Goal: Task Accomplishment & Management: Manage account settings

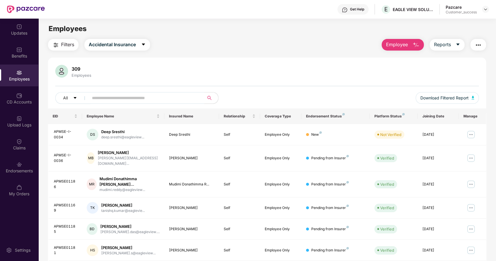
click at [172, 98] on input "text" at bounding box center [144, 98] width 104 height 9
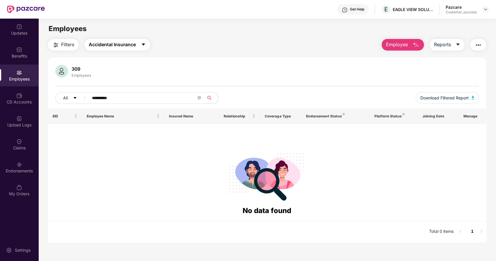
click at [137, 44] on button "Accidental Insurance" at bounding box center [117, 45] width 66 height 12
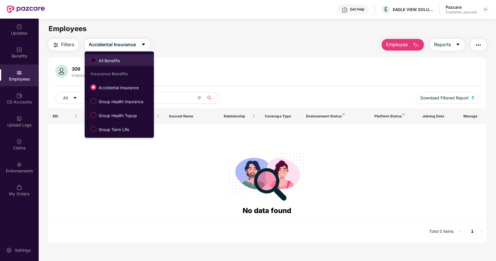
click at [105, 61] on span "All Benefits" at bounding box center [109, 61] width 26 height 6
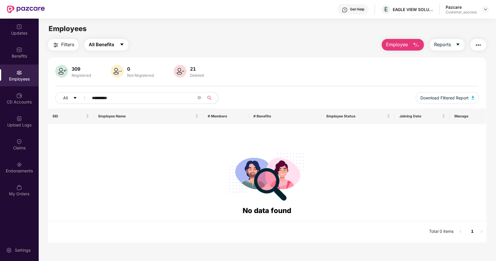
click at [123, 42] on button "All Benefits" at bounding box center [106, 45] width 44 height 12
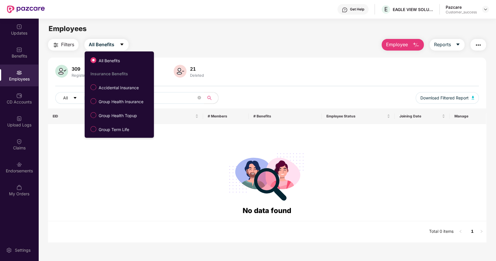
click at [107, 129] on span "Group Term Life" at bounding box center [113, 130] width 35 height 6
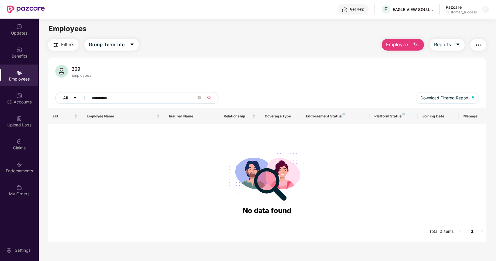
drag, startPoint x: 133, startPoint y: 95, endPoint x: 61, endPoint y: 104, distance: 72.4
click at [61, 104] on div "**********" at bounding box center [178, 98] width 247 height 12
paste input "text"
type input "**********"
click at [200, 97] on icon "close-circle" at bounding box center [199, 97] width 3 height 3
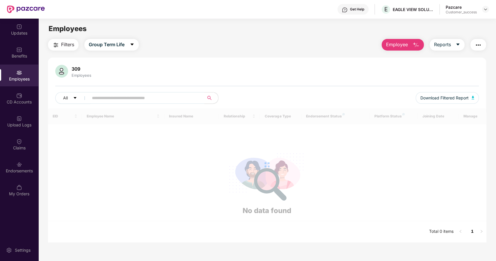
paste input "**********"
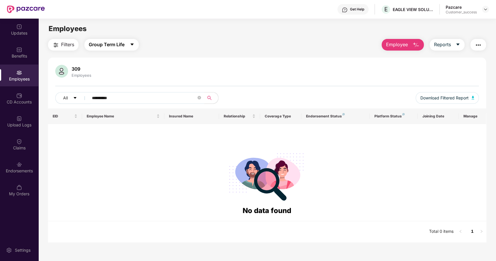
click at [124, 44] on span "Group Term Life" at bounding box center [107, 44] width 36 height 7
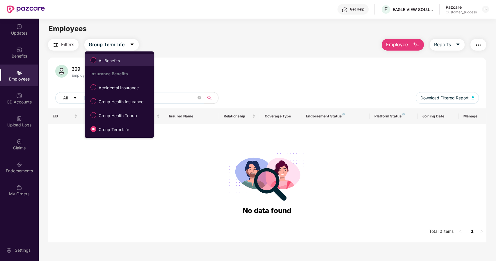
click at [105, 58] on span "All Benefits" at bounding box center [109, 61] width 26 height 6
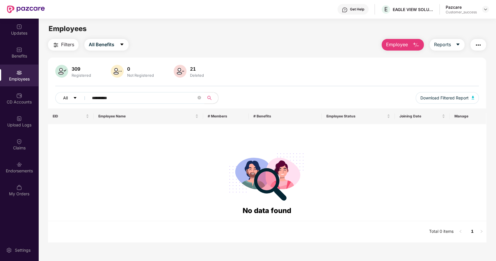
drag, startPoint x: 125, startPoint y: 94, endPoint x: 70, endPoint y: 101, distance: 56.0
click at [70, 101] on div "**********" at bounding box center [178, 98] width 247 height 12
paste input "text"
click at [132, 101] on input "**********" at bounding box center [144, 98] width 104 height 9
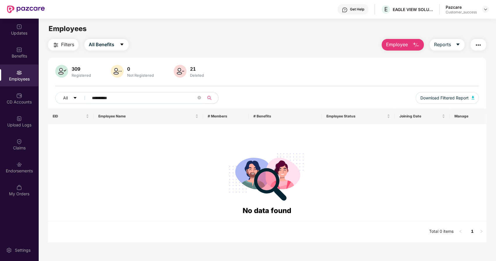
paste input "text"
type input "**********"
click at [24, 122] on div "Upload Logs" at bounding box center [19, 125] width 38 height 6
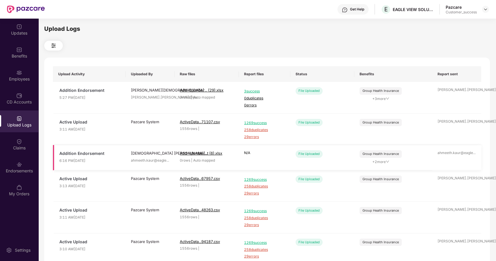
click at [385, 163] on span "+ 2 more" at bounding box center [381, 162] width 42 height 6
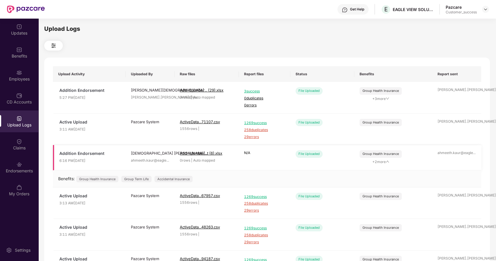
click at [385, 163] on span "+ 2 more" at bounding box center [381, 162] width 42 height 6
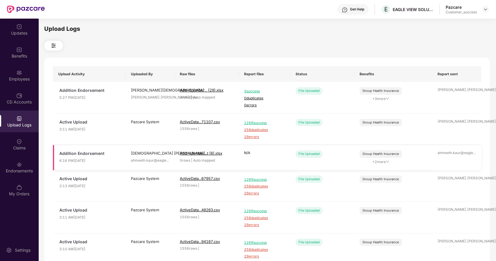
click at [385, 163] on span "+ 2 more" at bounding box center [381, 162] width 42 height 6
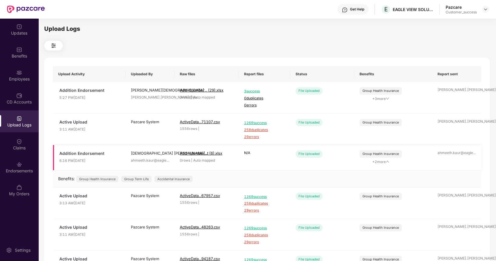
click at [385, 163] on span "+ 2 more" at bounding box center [381, 162] width 42 height 6
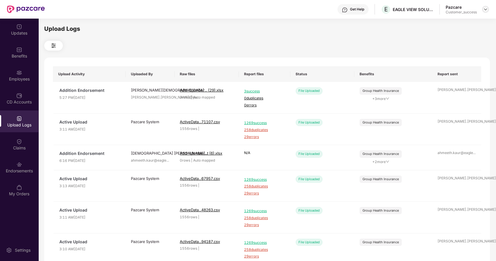
click at [484, 8] on img at bounding box center [485, 9] width 5 height 5
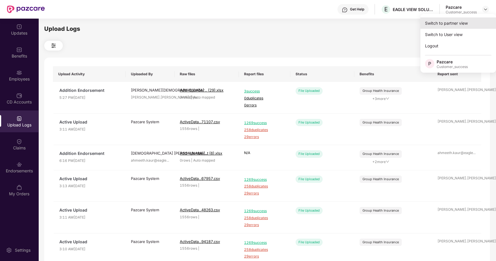
click at [423, 26] on div "Switch to partner view" at bounding box center [458, 22] width 76 height 11
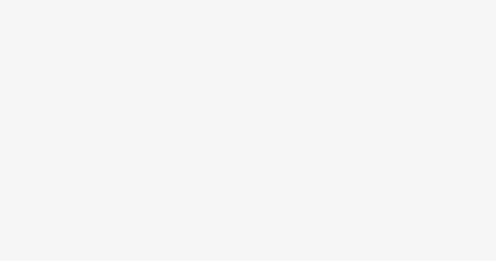
drag, startPoint x: 0, startPoint y: 0, endPoint x: 93, endPoint y: 93, distance: 131.9
click at [93, 93] on body at bounding box center [248, 130] width 496 height 261
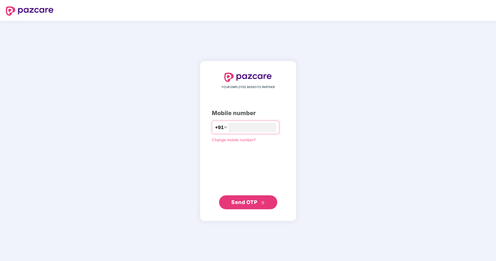
type input "**********"
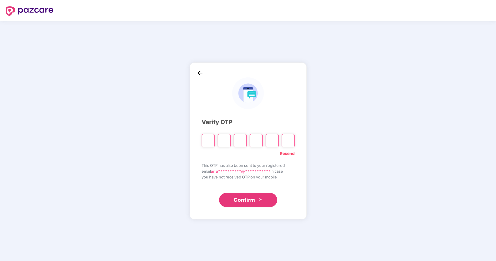
type input "*"
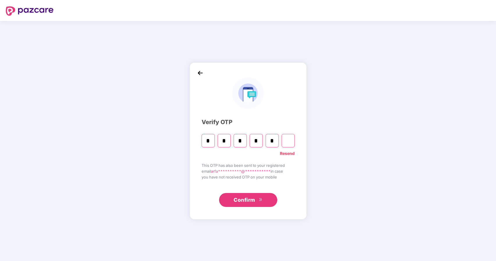
type input "*"
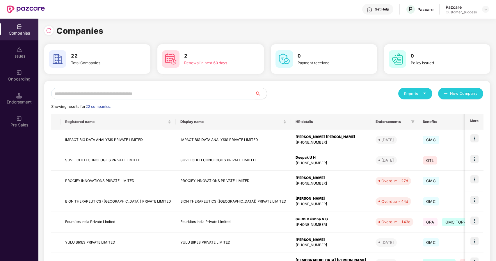
click at [174, 95] on input "text" at bounding box center [153, 94] width 204 height 12
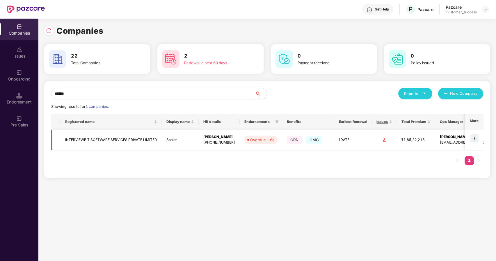
type input "******"
click at [475, 135] on img at bounding box center [475, 138] width 8 height 8
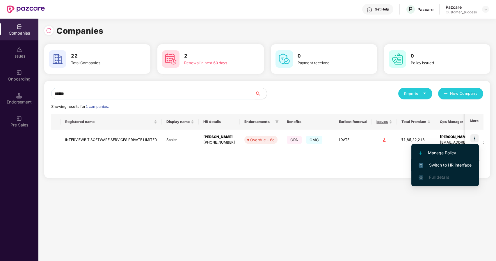
click at [433, 162] on li "Switch to HR interface" at bounding box center [445, 165] width 68 height 12
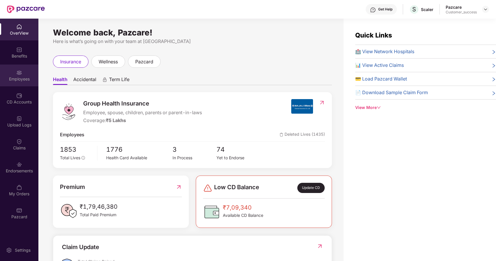
click at [27, 80] on div "Employees" at bounding box center [19, 79] width 38 height 6
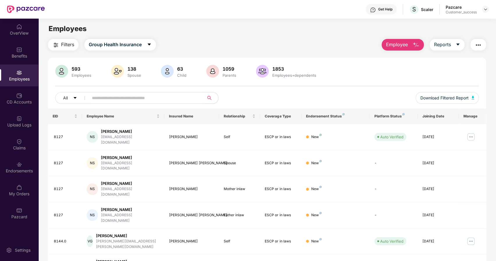
click at [97, 98] on input "text" at bounding box center [144, 98] width 104 height 9
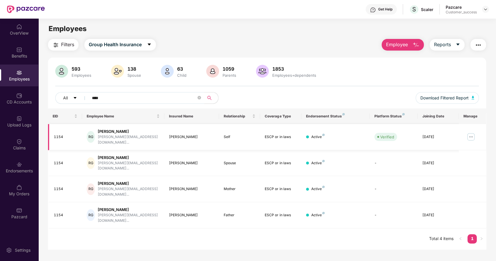
type input "****"
click at [470, 134] on img at bounding box center [470, 136] width 9 height 9
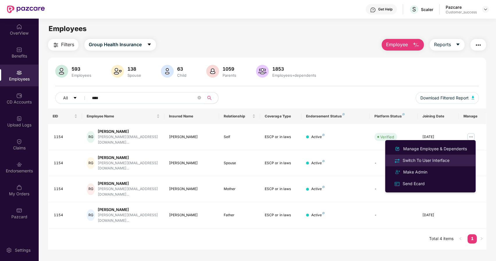
click at [420, 160] on div "Switch To User Interface" at bounding box center [426, 160] width 49 height 6
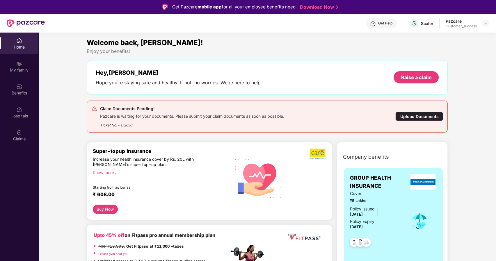
click at [412, 117] on div "Upload Documents" at bounding box center [419, 116] width 48 height 9
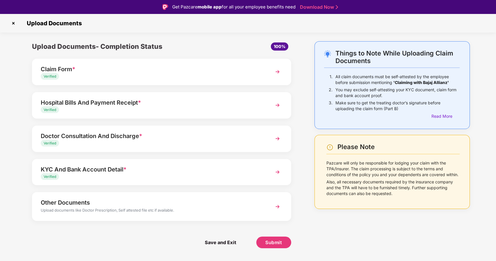
click at [11, 23] on img at bounding box center [13, 23] width 9 height 9
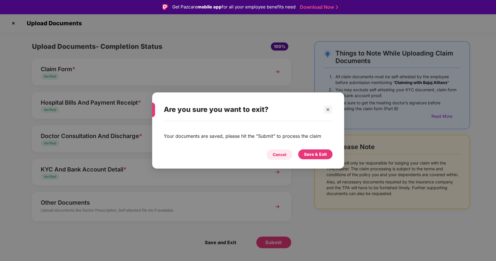
click at [279, 154] on div "Cancel" at bounding box center [280, 155] width 14 height 6
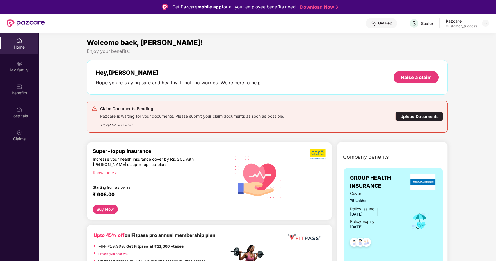
click at [403, 112] on div "Upload Documents" at bounding box center [419, 116] width 48 height 9
click at [485, 22] on img at bounding box center [485, 23] width 5 height 5
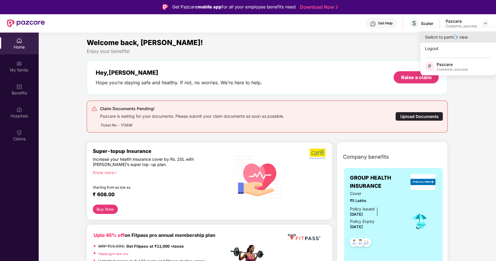
click at [455, 35] on div "Switch to partner view" at bounding box center [458, 36] width 76 height 11
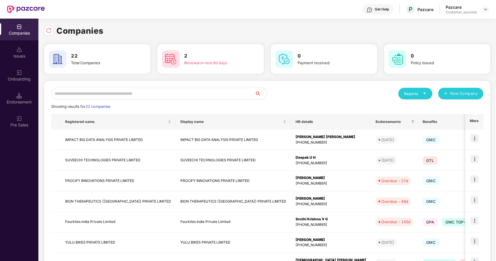
click at [114, 95] on input "text" at bounding box center [153, 94] width 204 height 12
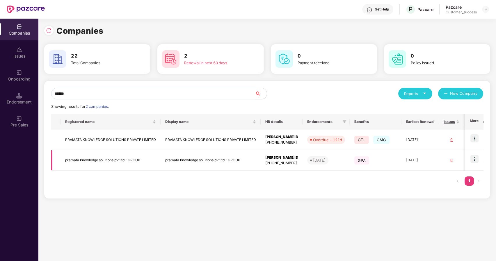
type input "******"
click at [476, 157] on img at bounding box center [475, 159] width 8 height 8
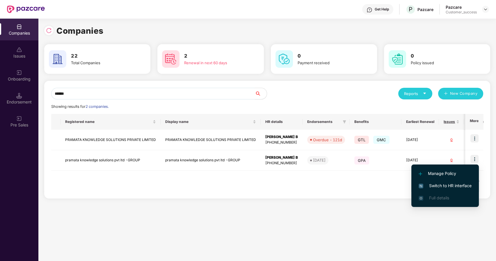
click at [431, 184] on span "Switch to HR interface" at bounding box center [445, 186] width 53 height 6
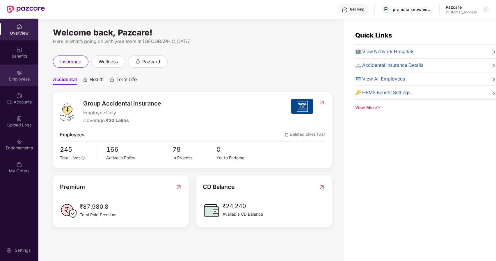
click at [21, 79] on div "Employees" at bounding box center [19, 79] width 38 height 6
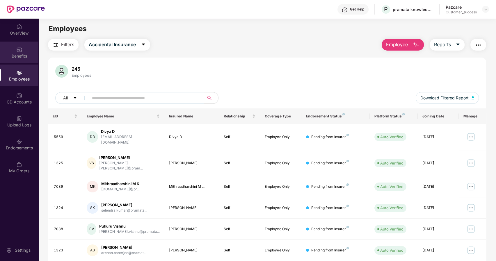
click at [14, 53] on div "Benefits" at bounding box center [19, 56] width 38 height 6
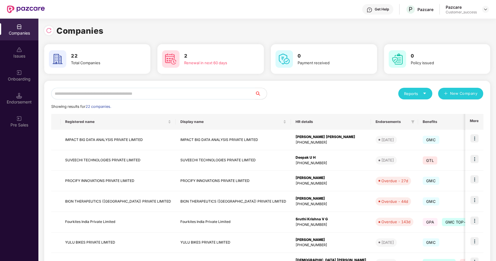
click at [90, 96] on input "text" at bounding box center [153, 94] width 204 height 12
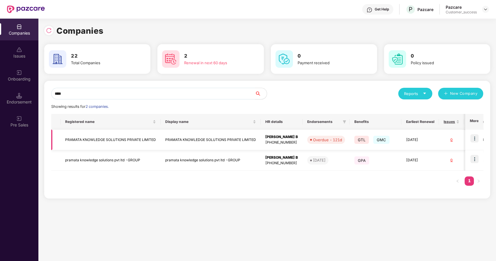
type input "****"
click at [475, 136] on img at bounding box center [475, 138] width 8 height 8
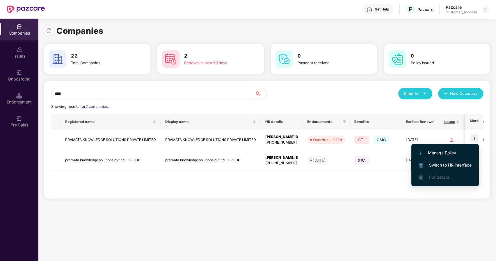
click at [436, 164] on span "Switch to HR interface" at bounding box center [445, 165] width 53 height 6
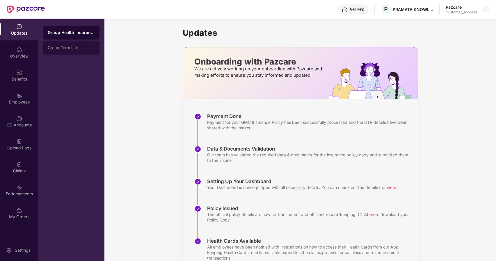
click at [60, 48] on div "Group Term Life" at bounding box center [71, 47] width 47 height 5
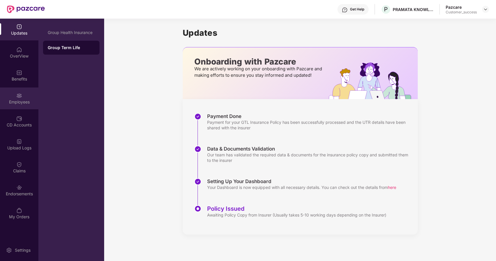
click at [16, 100] on div "Employees" at bounding box center [19, 102] width 38 height 6
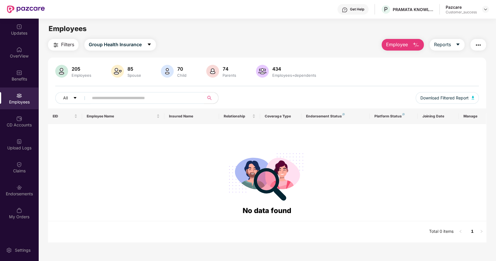
click at [405, 45] on span "Employee" at bounding box center [397, 44] width 22 height 7
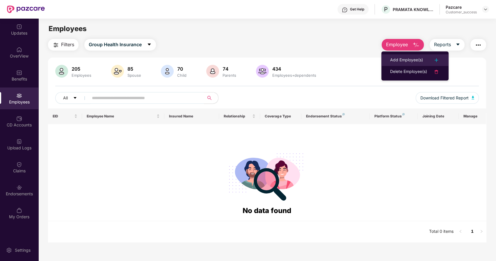
click at [400, 61] on div "Add Employee(s)" at bounding box center [406, 60] width 33 height 7
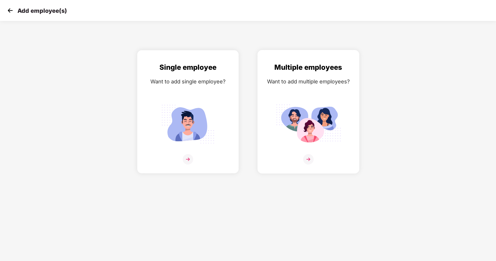
click at [308, 156] on img at bounding box center [308, 159] width 10 height 10
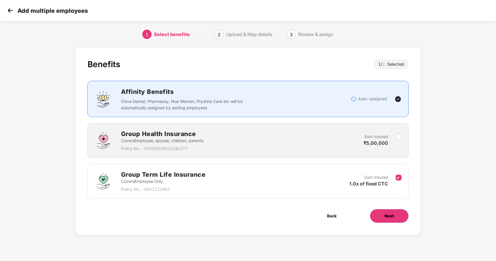
click at [383, 217] on button "Next" at bounding box center [389, 216] width 39 height 14
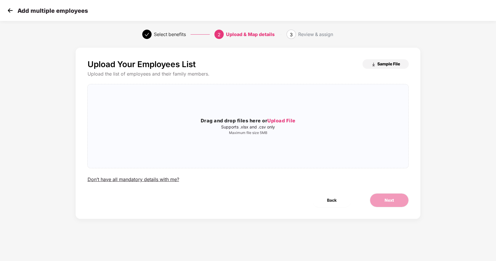
click at [381, 65] on span "Sample File" at bounding box center [388, 64] width 23 height 6
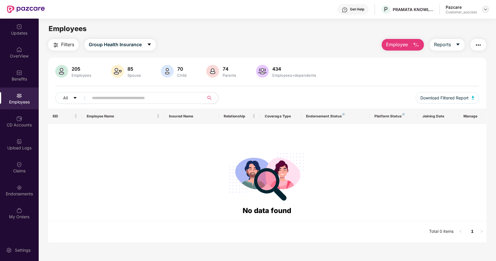
click at [487, 10] on img at bounding box center [485, 9] width 5 height 5
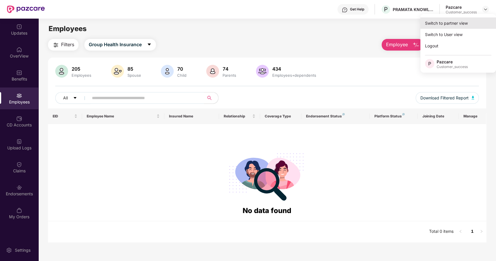
click at [447, 24] on div "Switch to partner view" at bounding box center [458, 22] width 76 height 11
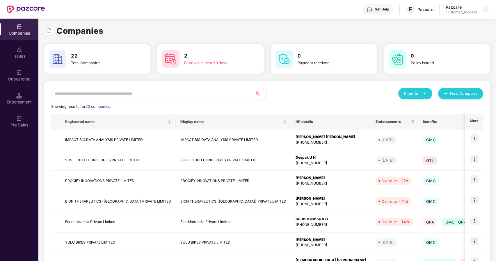
click at [149, 94] on input "text" at bounding box center [153, 94] width 204 height 12
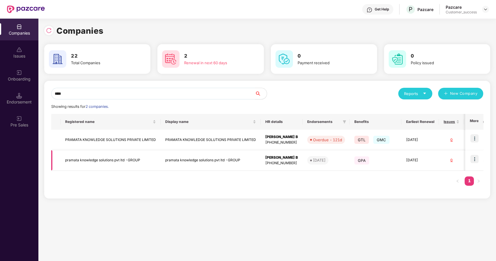
type input "****"
click at [200, 161] on td "pramata knowledge solutions pvt ltd -GROUP" at bounding box center [211, 160] width 100 height 21
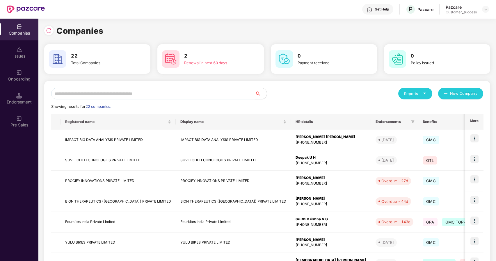
click at [163, 94] on input "text" at bounding box center [153, 94] width 204 height 12
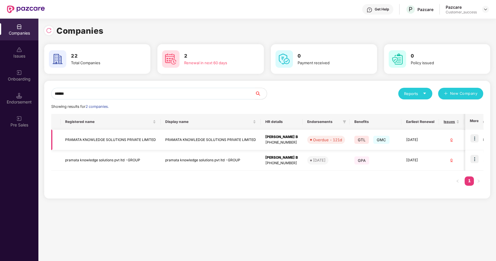
type input "******"
click at [109, 141] on td "PRAMATA KNOWLEDGE SOLUTIONS PRIVATE LIMITED" at bounding box center [111, 140] width 100 height 21
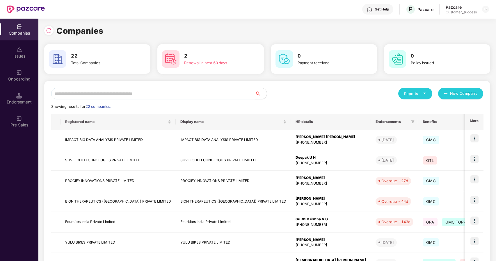
click at [129, 92] on input "text" at bounding box center [153, 94] width 204 height 12
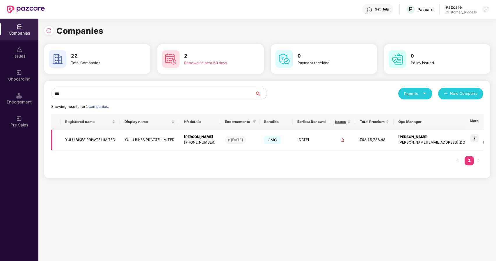
type input "***"
click at [477, 136] on img at bounding box center [475, 138] width 8 height 8
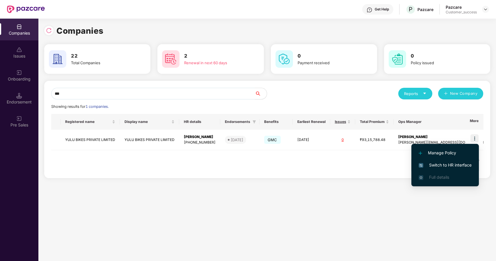
click at [432, 164] on span "Switch to HR interface" at bounding box center [445, 165] width 53 height 6
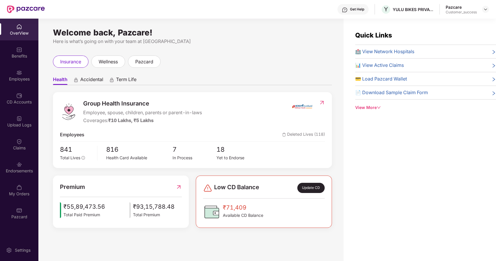
click at [23, 76] on div "Employees" at bounding box center [19, 79] width 38 height 6
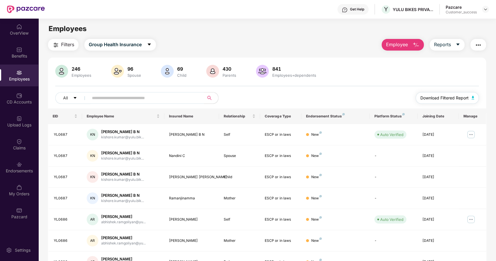
click at [439, 97] on span "Download Filtered Report" at bounding box center [444, 98] width 48 height 6
click at [485, 6] on div at bounding box center [485, 9] width 7 height 7
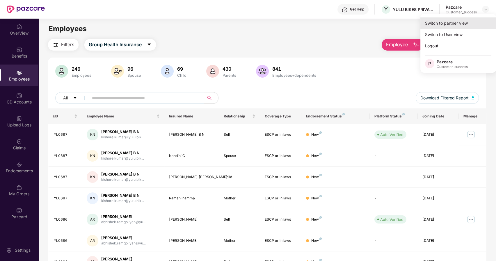
click at [446, 27] on div "Switch to partner view" at bounding box center [458, 22] width 76 height 11
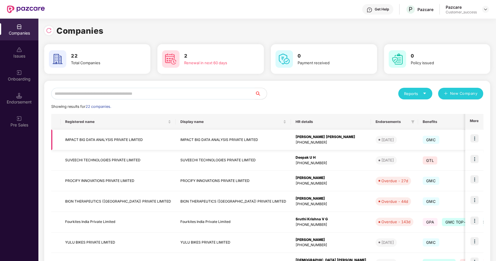
click at [471, 137] on img at bounding box center [475, 138] width 8 height 8
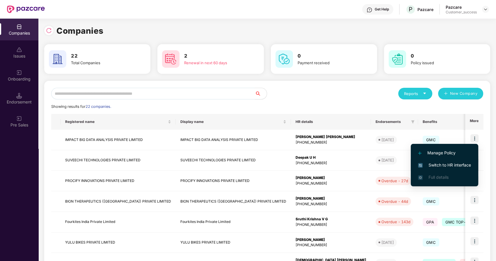
click at [426, 162] on span "Switch to HR interface" at bounding box center [444, 165] width 53 height 6
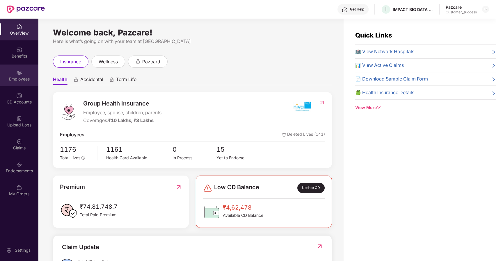
click at [25, 74] on div "Employees" at bounding box center [19, 76] width 38 height 22
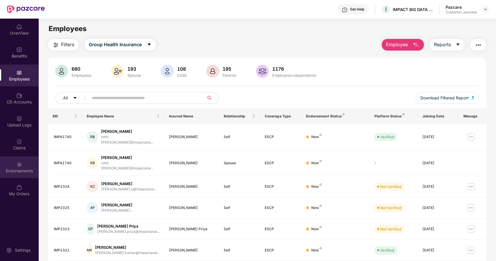
click at [16, 161] on div "Endorsements" at bounding box center [19, 168] width 38 height 22
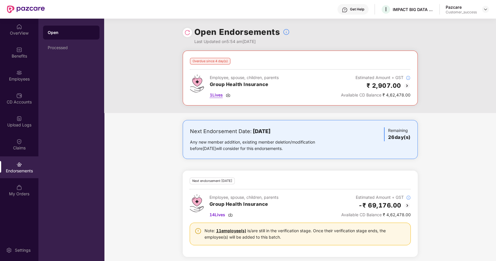
click at [214, 94] on span "1 Lives" at bounding box center [216, 95] width 13 height 6
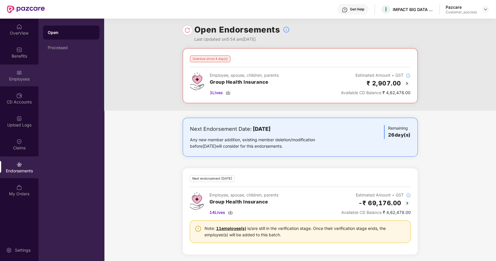
click at [22, 70] on img at bounding box center [19, 73] width 6 height 6
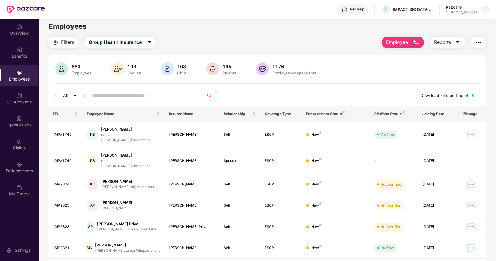
click at [488, 8] on div at bounding box center [485, 9] width 7 height 7
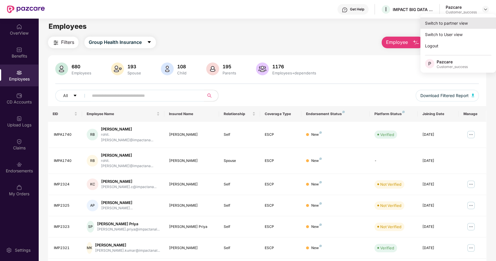
click at [443, 22] on div "Switch to partner view" at bounding box center [458, 22] width 76 height 11
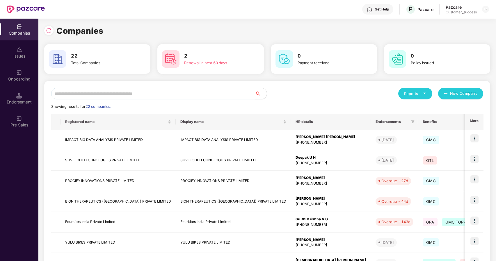
click at [129, 97] on input "text" at bounding box center [153, 94] width 204 height 12
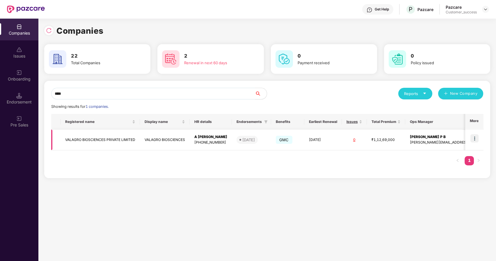
type input "****"
click at [472, 139] on img at bounding box center [475, 138] width 8 height 8
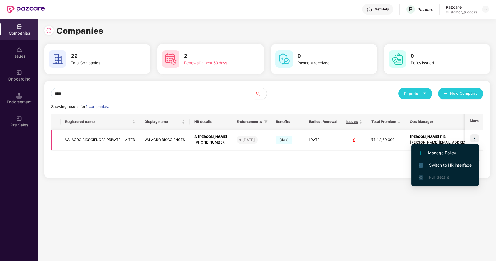
click at [149, 136] on td "VALAGRO BIOSCIENCES" at bounding box center [165, 140] width 50 height 21
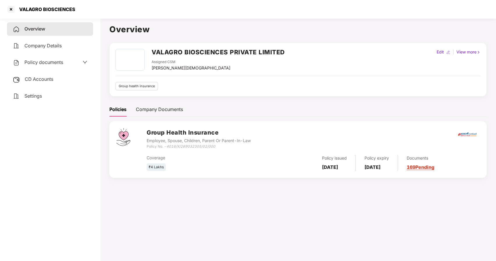
click at [45, 64] on span "Policy documents" at bounding box center [43, 62] width 39 height 6
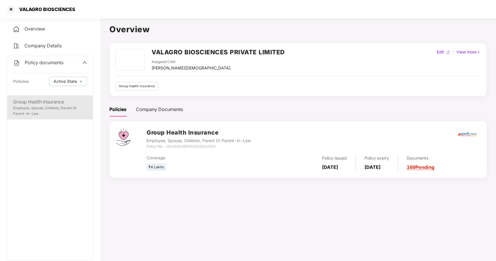
click at [37, 111] on div "Employee, Spouse, Children, Parent Or Parent-In-Law" at bounding box center [50, 111] width 74 height 11
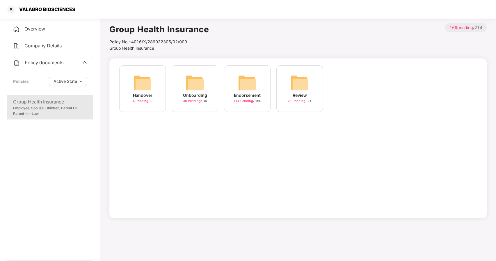
click at [191, 90] on img at bounding box center [195, 83] width 19 height 19
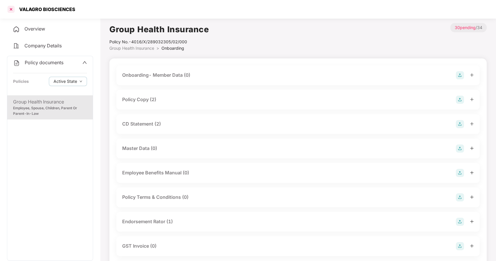
click at [12, 11] on div at bounding box center [10, 9] width 9 height 9
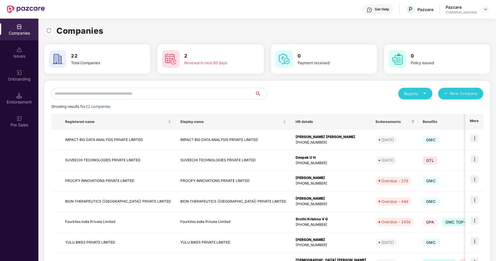
click at [108, 93] on input "text" at bounding box center [153, 94] width 204 height 12
type input "*"
click at [98, 92] on input "text" at bounding box center [153, 94] width 204 height 12
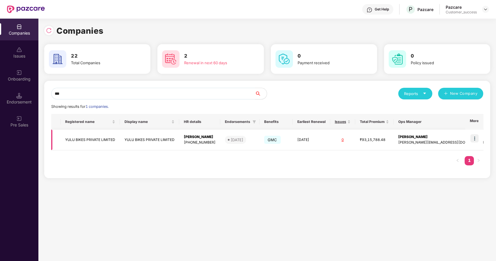
type input "***"
click at [475, 138] on img at bounding box center [475, 138] width 8 height 8
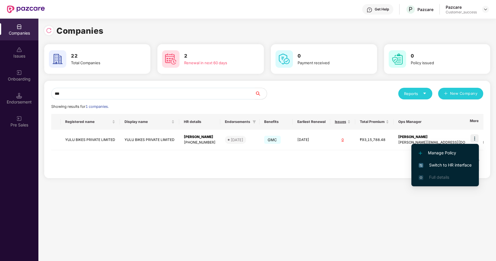
click at [433, 165] on span "Switch to HR interface" at bounding box center [445, 165] width 53 height 6
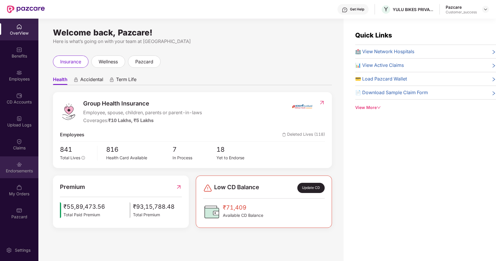
click at [21, 166] on img at bounding box center [19, 165] width 6 height 6
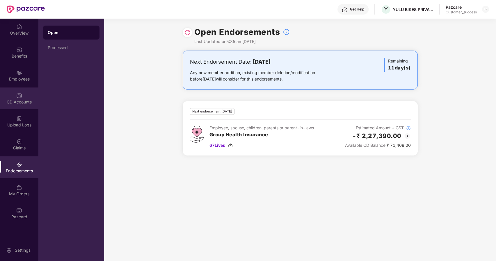
click at [19, 93] on img at bounding box center [19, 96] width 6 height 6
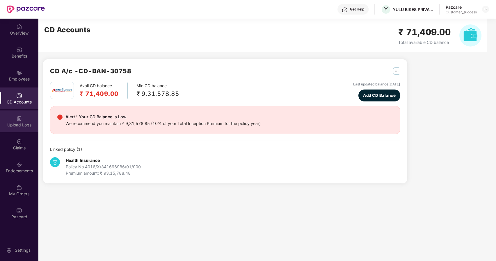
click at [21, 119] on img at bounding box center [19, 119] width 6 height 6
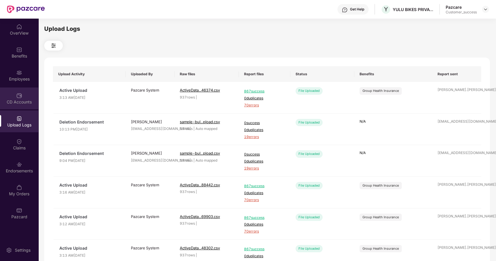
click at [17, 96] on img at bounding box center [19, 96] width 6 height 6
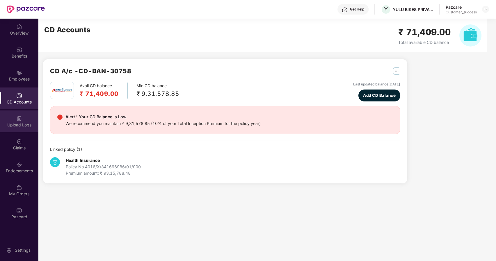
click at [18, 124] on div "Upload Logs" at bounding box center [19, 125] width 38 height 6
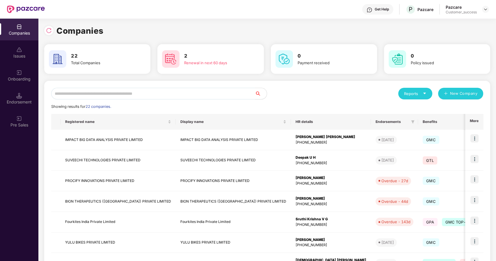
click at [87, 95] on input "text" at bounding box center [153, 94] width 204 height 12
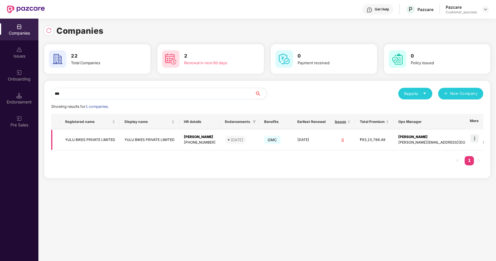
type input "***"
click at [83, 140] on td "YULU BIKES PRIVATE LIMITED" at bounding box center [90, 140] width 59 height 21
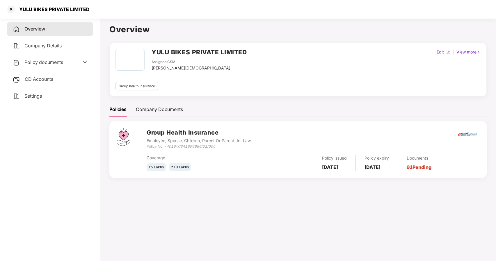
click at [44, 62] on span "Policy documents" at bounding box center [43, 62] width 39 height 6
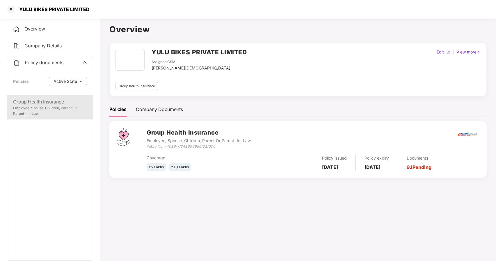
click at [43, 102] on div "Group Health Insurance" at bounding box center [50, 101] width 74 height 7
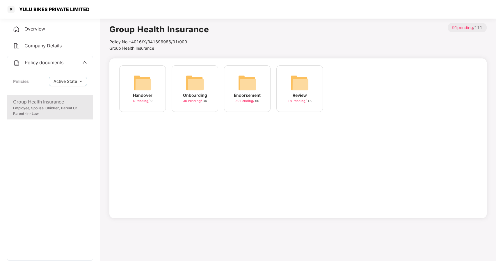
click at [255, 84] on img at bounding box center [247, 83] width 19 height 19
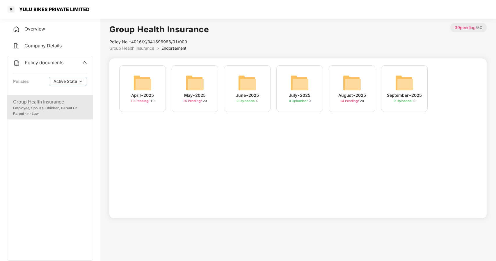
click at [348, 82] on img at bounding box center [352, 83] width 19 height 19
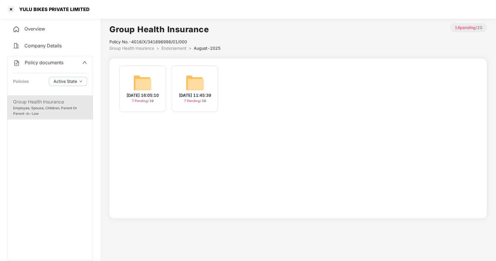
click at [198, 87] on img at bounding box center [195, 83] width 19 height 19
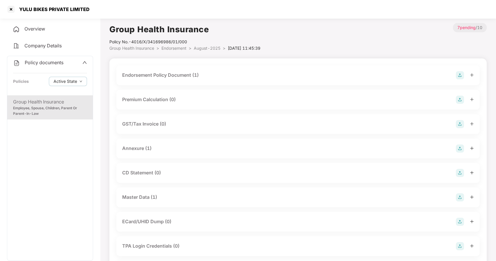
scroll to position [63, 0]
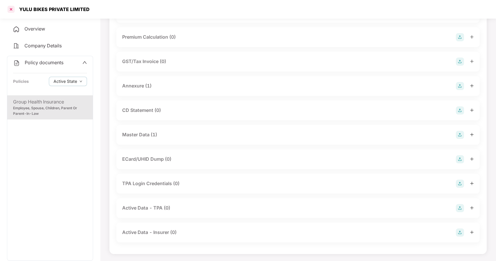
click at [14, 10] on div at bounding box center [10, 9] width 9 height 9
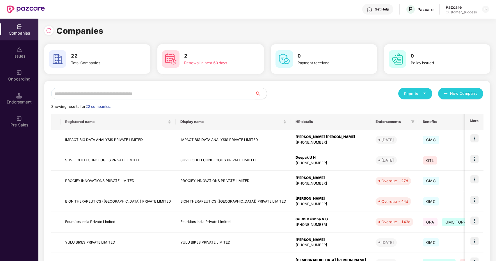
scroll to position [0, 0]
click at [106, 94] on input "text" at bounding box center [153, 94] width 204 height 12
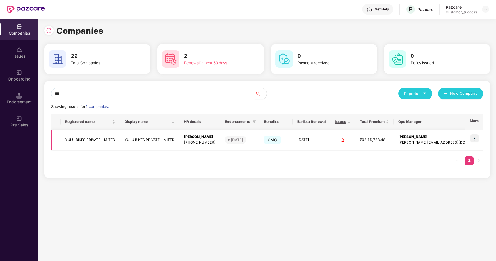
type input "***"
click at [471, 137] on img at bounding box center [475, 138] width 8 height 8
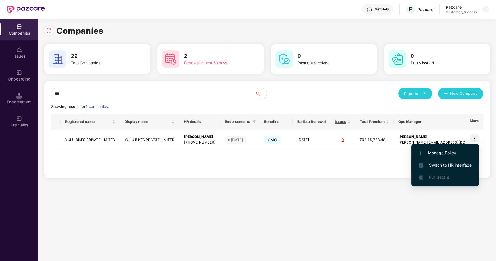
click at [444, 164] on span "Switch to HR interface" at bounding box center [445, 165] width 53 height 6
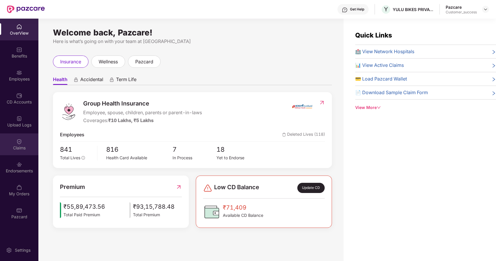
click at [17, 155] on div "Claims" at bounding box center [19, 145] width 38 height 22
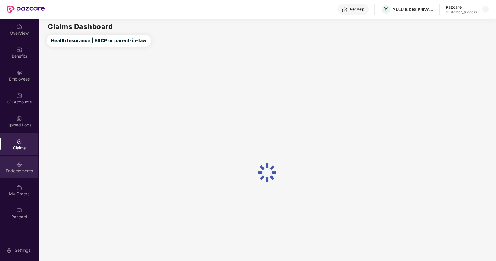
click at [20, 171] on div "Endorsements" at bounding box center [19, 171] width 38 height 6
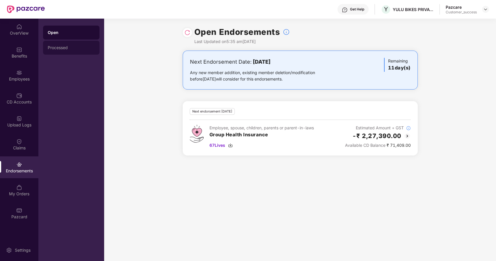
click at [54, 51] on div "Processed" at bounding box center [71, 48] width 56 height 14
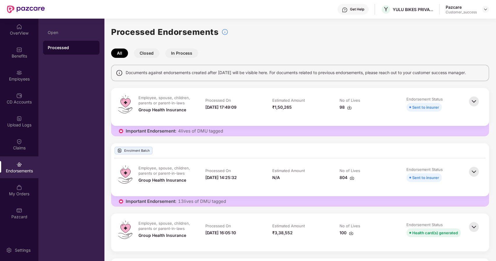
click at [147, 53] on button "Closed" at bounding box center [147, 53] width 26 height 9
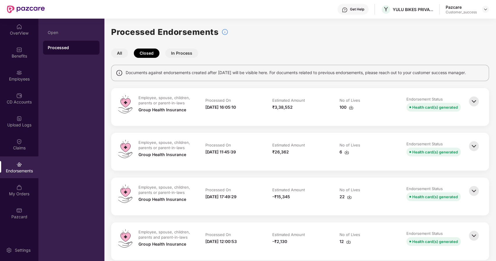
click at [477, 145] on img at bounding box center [474, 146] width 13 height 13
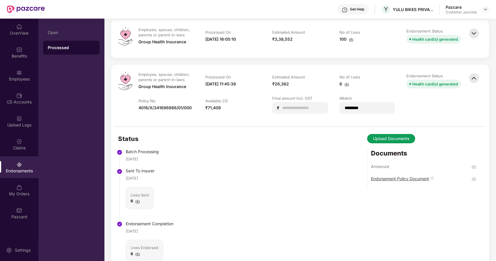
scroll to position [69, 0]
click at [380, 166] on div "Annexure" at bounding box center [380, 166] width 18 height 6
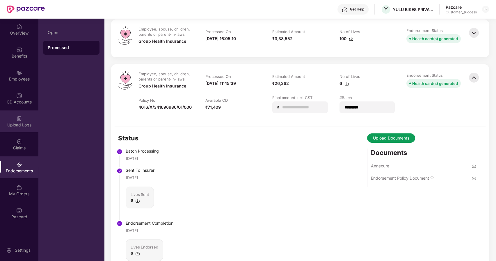
click at [19, 119] on img at bounding box center [19, 119] width 6 height 6
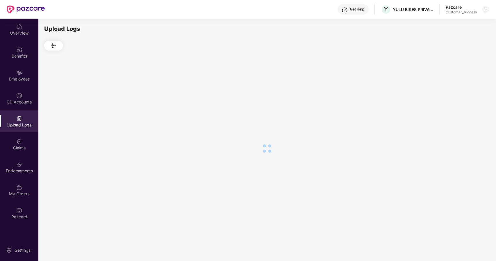
scroll to position [0, 0]
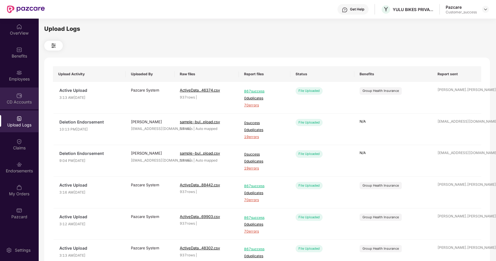
click at [14, 96] on div "CD Accounts" at bounding box center [19, 99] width 38 height 22
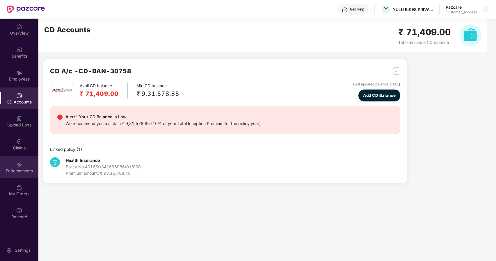
click at [18, 173] on div "Endorsements" at bounding box center [19, 171] width 38 height 6
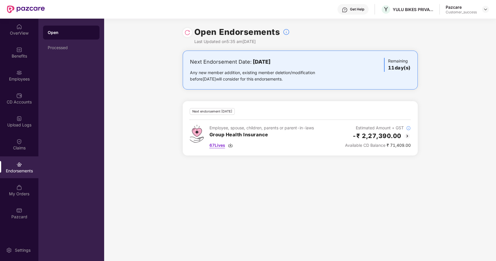
click at [219, 145] on span "67 Lives" at bounding box center [218, 145] width 16 height 6
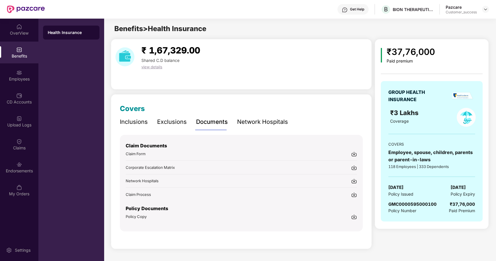
click at [484, 13] on div "Pazcare Customer_success" at bounding box center [467, 9] width 43 height 10
click at [485, 10] on img at bounding box center [485, 9] width 5 height 5
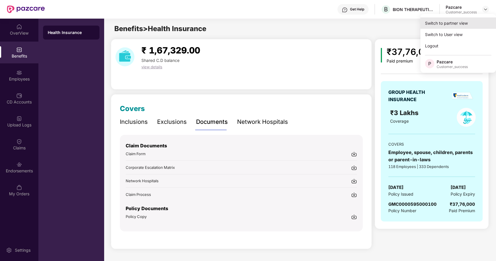
click at [439, 25] on div "Switch to partner view" at bounding box center [458, 22] width 76 height 11
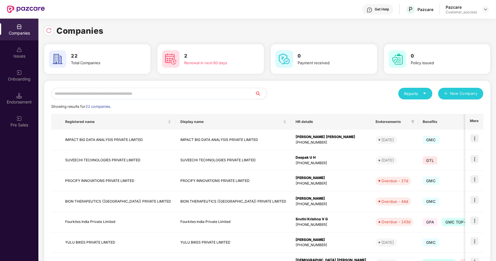
click at [130, 93] on input "text" at bounding box center [153, 94] width 204 height 12
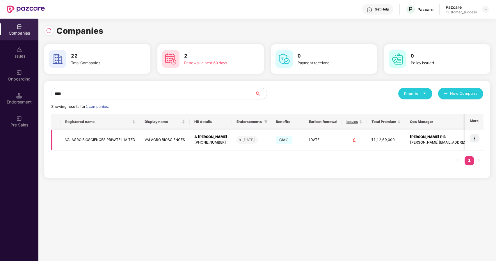
type input "****"
click at [140, 138] on td "VALAGRO BIOSCIENCES" at bounding box center [165, 140] width 50 height 21
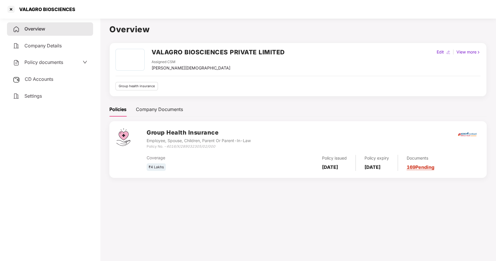
click at [48, 62] on span "Policy documents" at bounding box center [43, 62] width 39 height 6
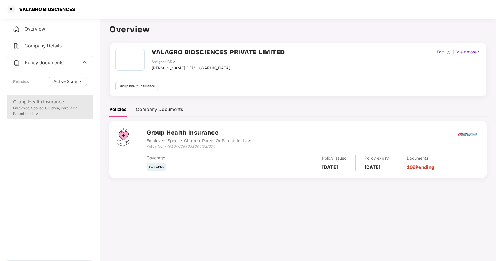
click at [39, 108] on div "Employee, Spouse, Children, Parent Or Parent-In-Law" at bounding box center [50, 111] width 74 height 11
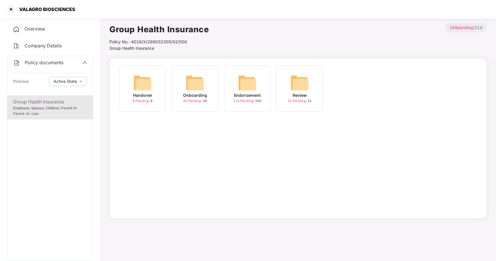
click at [241, 86] on img at bounding box center [247, 83] width 19 height 19
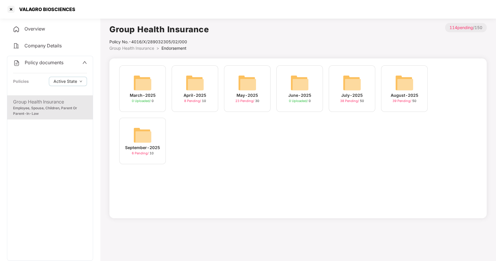
click at [141, 136] on img at bounding box center [142, 135] width 19 height 19
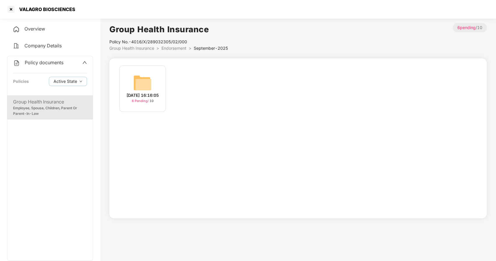
click at [143, 96] on div "08-Sep-2025 16:16:05" at bounding box center [143, 95] width 32 height 6
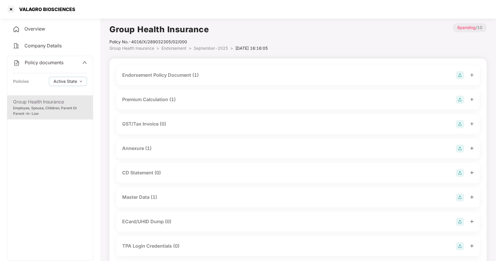
click at [143, 195] on div "Master Data (1)" at bounding box center [139, 197] width 35 height 7
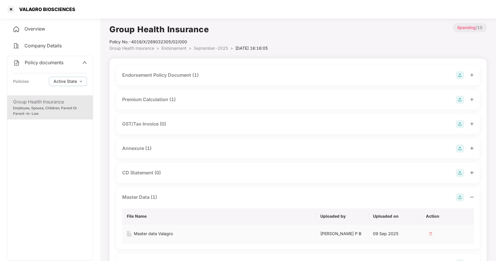
click at [153, 233] on div "Master data Valagro" at bounding box center [153, 234] width 39 height 6
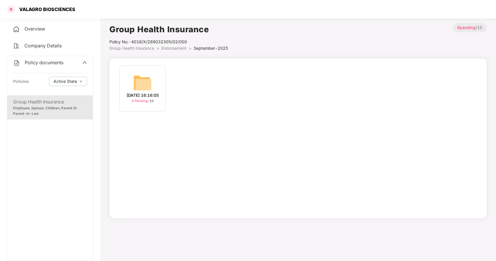
click at [8, 8] on div at bounding box center [10, 9] width 9 height 9
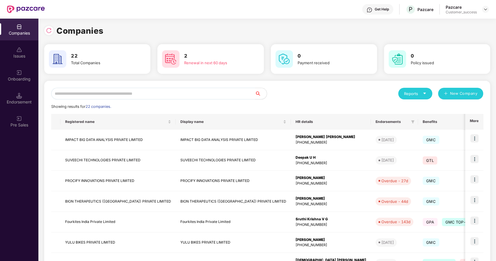
click at [135, 95] on input "text" at bounding box center [153, 94] width 204 height 12
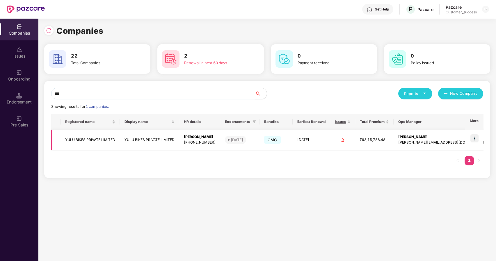
type input "***"
click at [478, 142] on img at bounding box center [475, 138] width 8 height 8
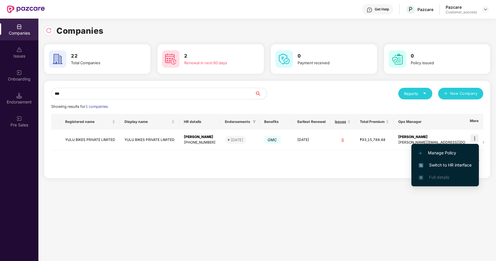
click at [438, 162] on span "Switch to HR interface" at bounding box center [445, 165] width 53 height 6
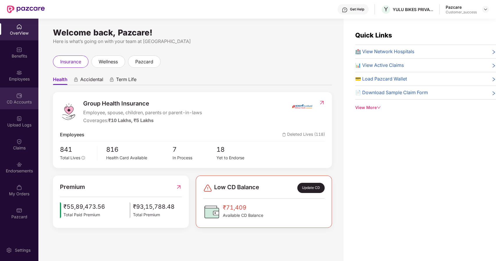
click at [17, 95] on img at bounding box center [19, 96] width 6 height 6
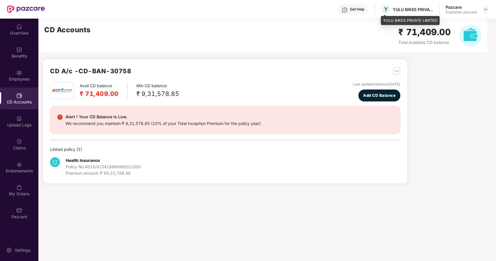
click at [397, 9] on div "YULU BIKES PRIVATE LIMITED" at bounding box center [413, 10] width 41 height 6
copy div "YULU"
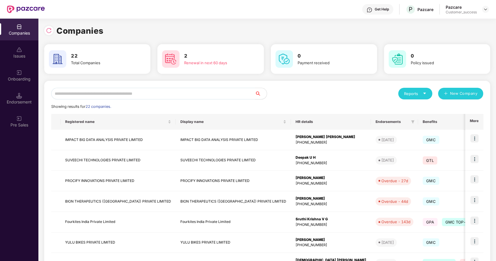
click at [120, 92] on input "text" at bounding box center [153, 94] width 204 height 12
paste input "****"
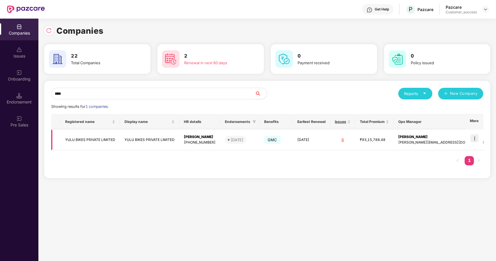
scroll to position [0, 0]
type input "****"
click at [197, 139] on div "[PERSON_NAME]" at bounding box center [200, 137] width 32 height 6
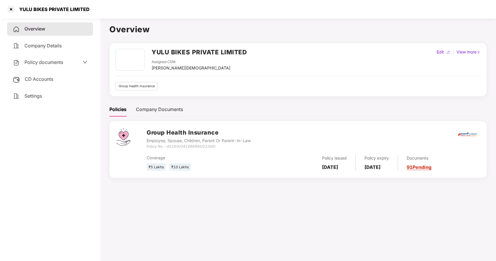
click at [33, 82] on div "CD Accounts" at bounding box center [50, 79] width 86 height 13
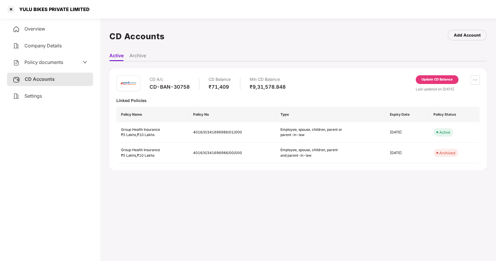
click at [440, 79] on div "Update CD Balance" at bounding box center [437, 79] width 31 height 5
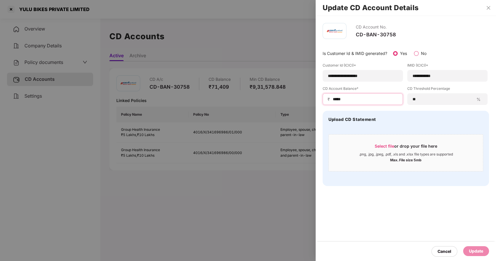
click at [359, 99] on input "*****" at bounding box center [365, 99] width 66 height 6
type input "*"
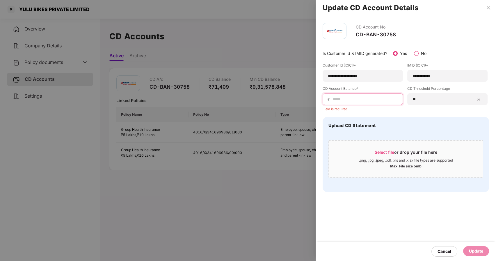
paste input "*****"
type input "*****"
click at [386, 152] on span "Select file" at bounding box center [384, 152] width 19 height 5
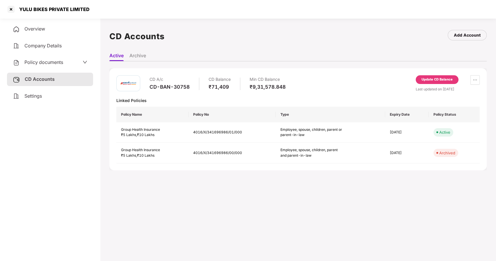
click at [438, 82] on div "Update CD Balance" at bounding box center [437, 79] width 43 height 9
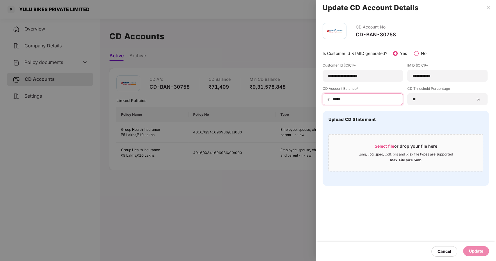
click at [349, 100] on input "*****" at bounding box center [365, 99] width 66 height 6
type input "*"
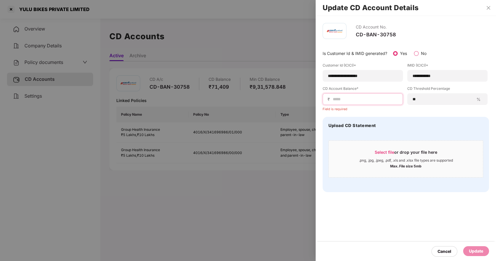
paste input "*****"
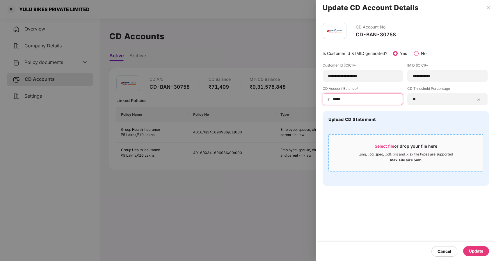
type input "*****"
click at [386, 145] on span "Select file" at bounding box center [384, 146] width 19 height 5
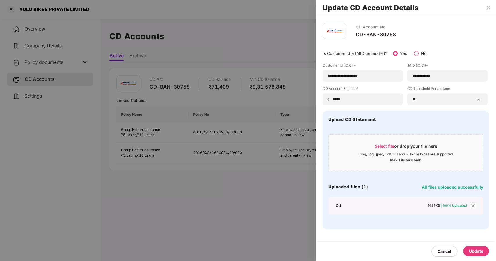
click at [476, 250] on div "Update" at bounding box center [476, 251] width 14 height 6
